Goal: Information Seeking & Learning: Learn about a topic

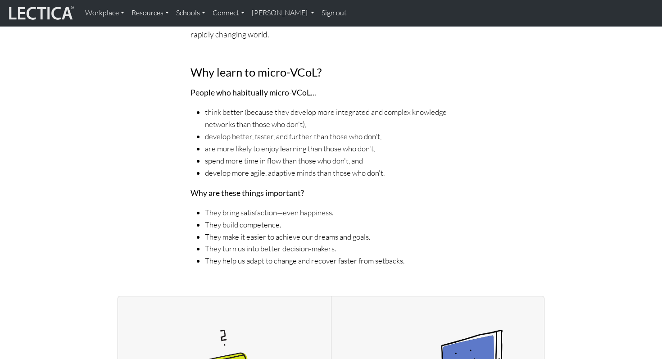
scroll to position [433, 0]
drag, startPoint x: 421, startPoint y: 254, endPoint x: 413, endPoint y: 256, distance: 7.8
click at [413, 256] on li "They help us adapt to change and recover faster from setbacks." at bounding box center [338, 260] width 266 height 12
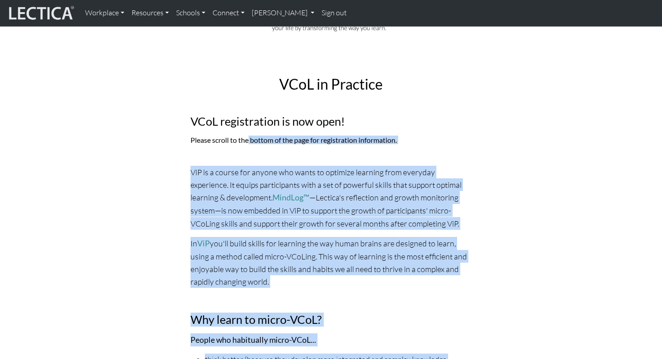
scroll to position [184, 0]
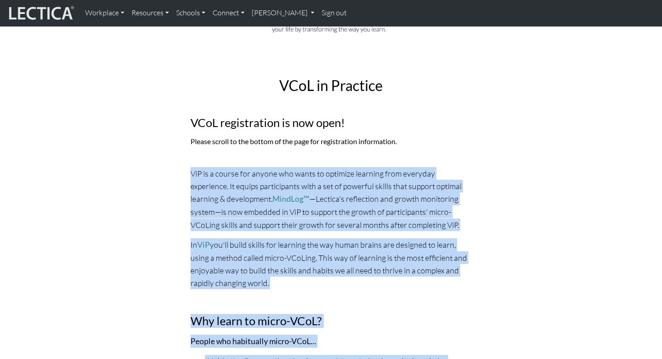
drag, startPoint x: 416, startPoint y: 257, endPoint x: 188, endPoint y: 169, distance: 244.3
copy div "ViP is a course for anyone who wants to optimize learning from everyday experie…"
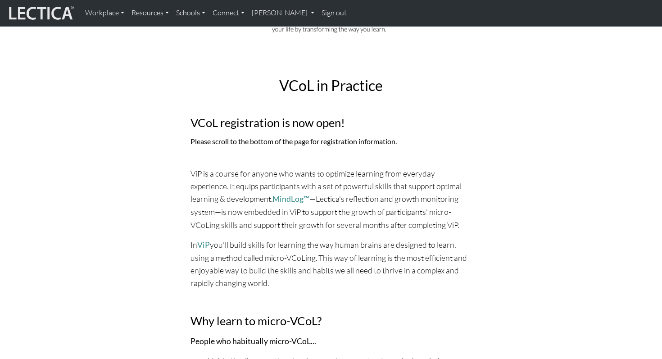
click at [547, 227] on div "VCoL in Practice VCoL registration is now open! Please scroll to the bottom of …" at bounding box center [330, 146] width 583 height 183
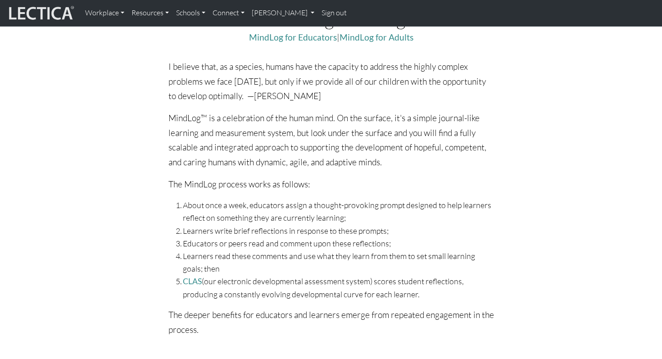
scroll to position [321, 0]
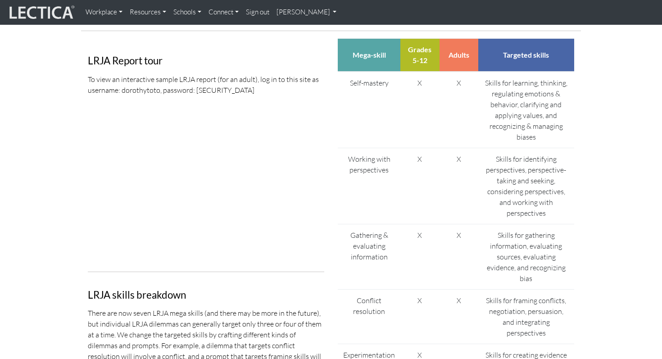
scroll to position [468, 0]
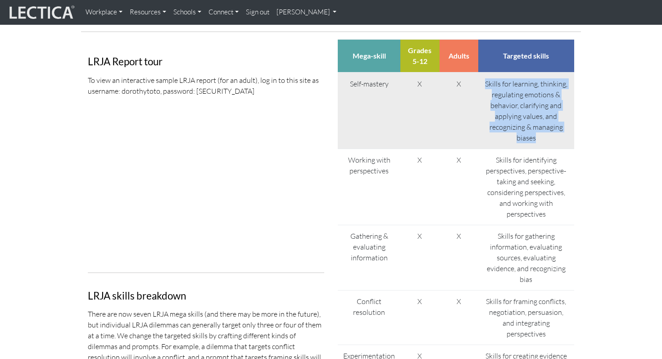
drag, startPoint x: 485, startPoint y: 75, endPoint x: 537, endPoint y: 124, distance: 70.7
click at [537, 124] on td "Skills for learning, thinking, regulating emotions & behavior, clarifying and a…" at bounding box center [526, 110] width 96 height 77
copy td "Skills for learning, thinking, regulating emotions & behavior, clarifying and a…"
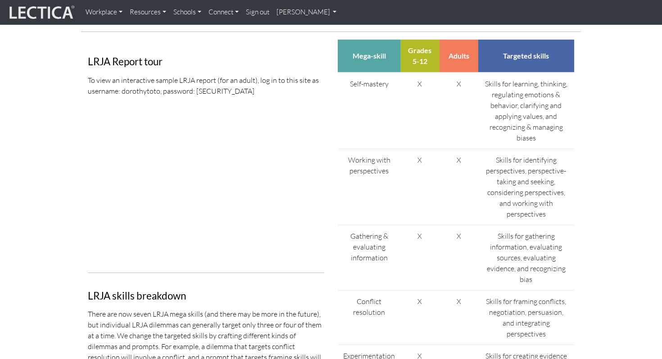
click at [592, 193] on section "Why Lectatests? About LectaTests Learning model LDMA LRJA Lectica Inside™ Lecti…" at bounding box center [331, 66] width 662 height 928
drag, startPoint x: 88, startPoint y: 52, endPoint x: 166, endPoint y: 51, distance: 78.3
click at [166, 56] on h3 "LRJA Report tour" at bounding box center [206, 61] width 236 height 11
copy h3 "LRJA Report tour"
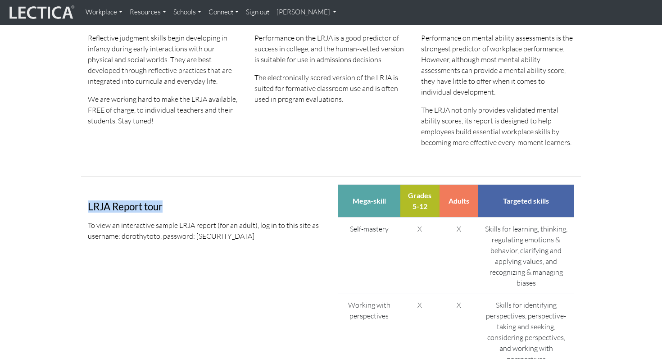
scroll to position [214, 0]
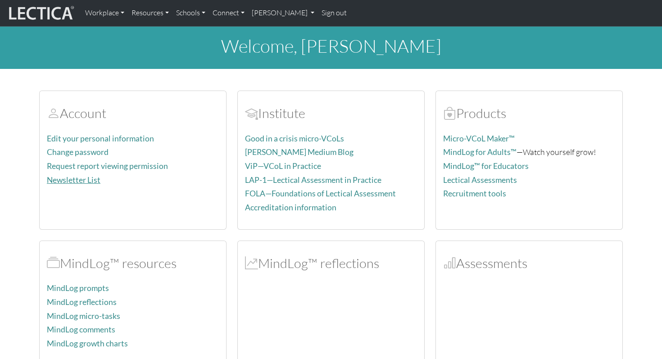
click at [97, 178] on link "Newsletter List" at bounding box center [74, 179] width 54 height 9
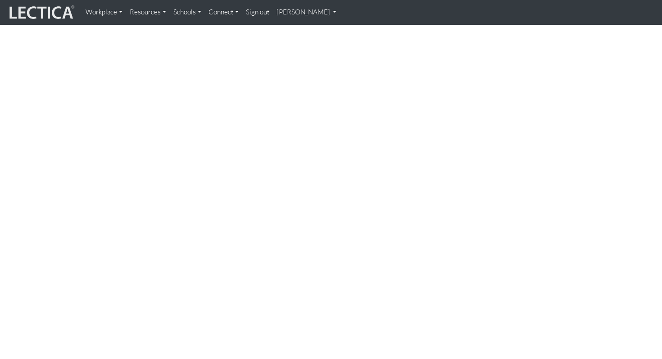
scroll to position [75, 0]
click at [661, 262] on html "Workplace Assessments Why LectaTests? About LectaTests Leadership Leader develo…" at bounding box center [331, 299] width 662 height 1043
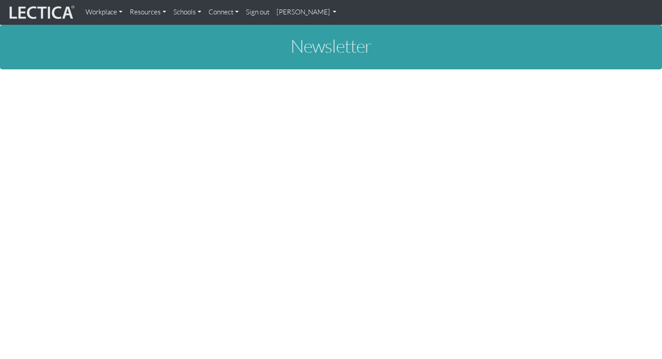
click at [105, 14] on link "Workplace" at bounding box center [104, 13] width 44 height 18
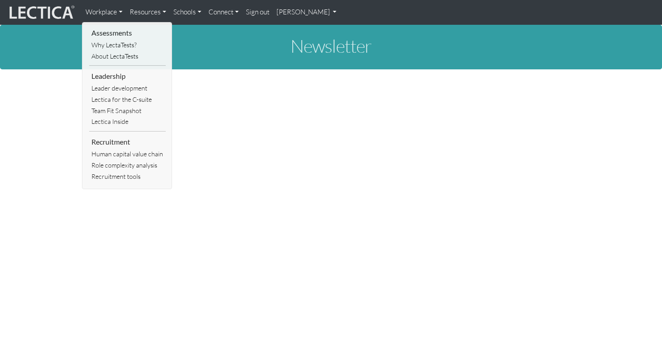
click at [158, 10] on link "Resources" at bounding box center [148, 13] width 44 height 18
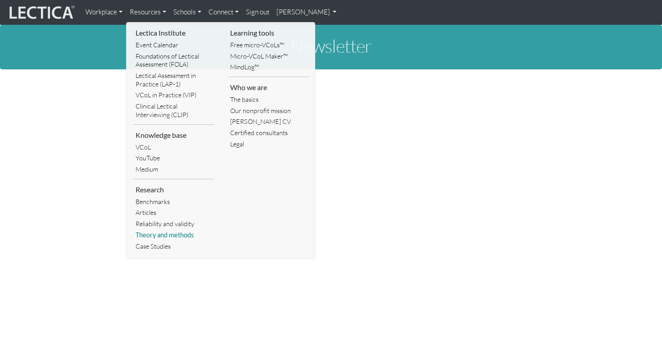
click at [149, 232] on link "Theory and methods" at bounding box center [173, 235] width 81 height 11
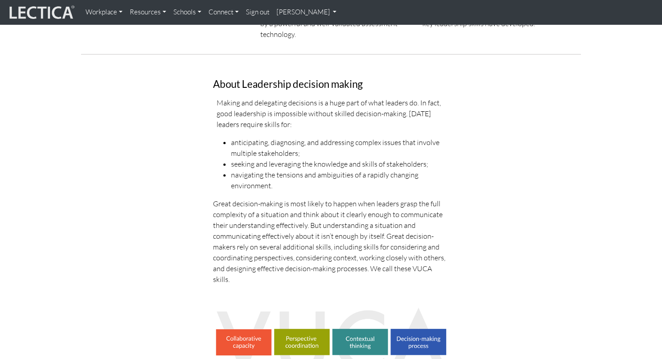
scroll to position [313, 0]
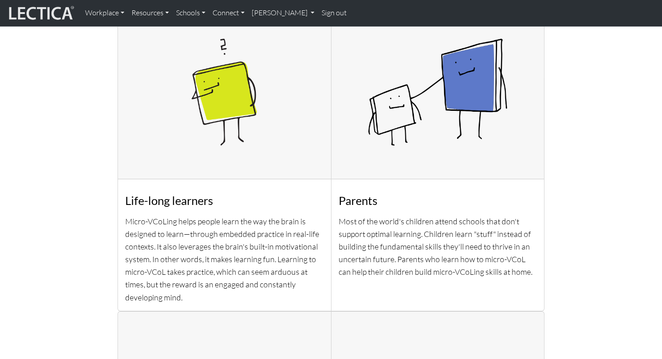
scroll to position [703, 0]
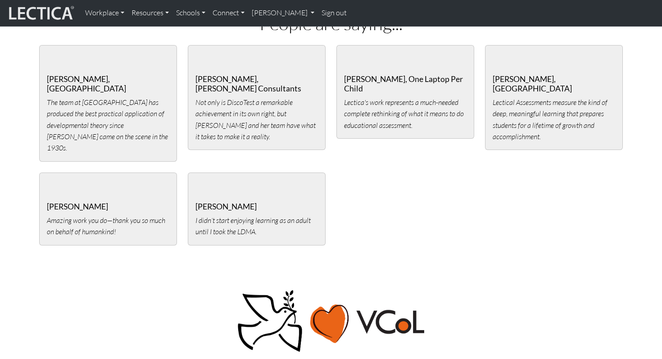
scroll to position [1955, 0]
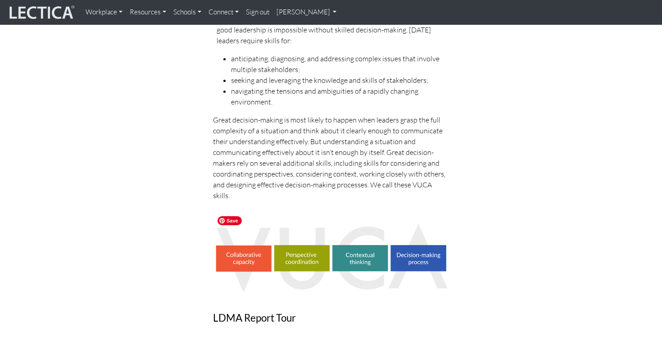
scroll to position [417, 0]
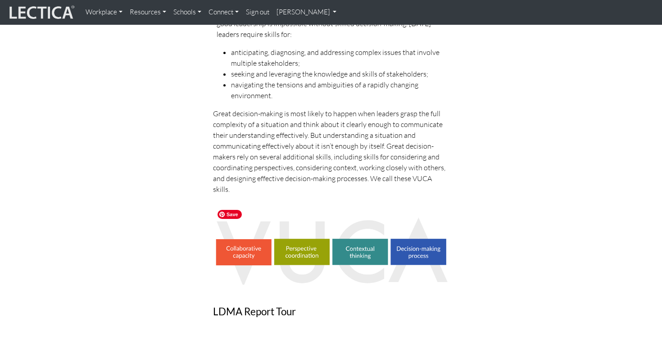
click at [246, 237] on img at bounding box center [331, 250] width 236 height 68
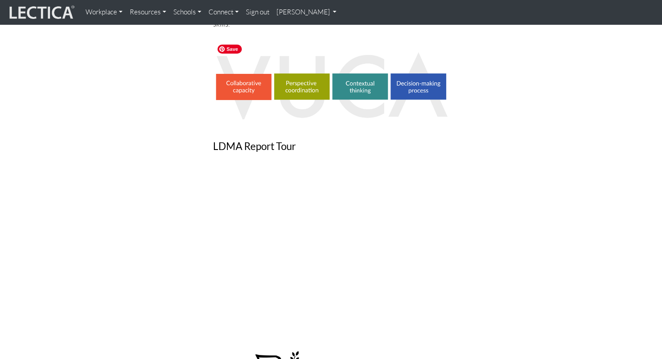
scroll to position [583, 0]
